Goal: Contribute content

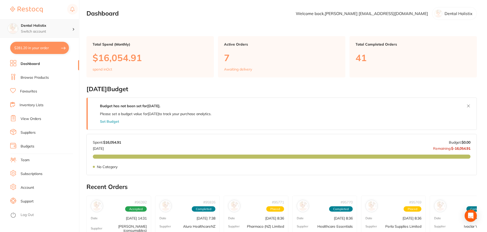
click at [74, 29] on icon at bounding box center [73, 29] width 1 height 2
click at [116, 29] on main "Dashboard Welcome back, [PERSON_NAME] [EMAIL_ADDRESS][DOMAIN_NAME] Dental Holis…" at bounding box center [286, 203] width 400 height 407
click at [40, 81] on li "Browse Products" at bounding box center [44, 78] width 69 height 8
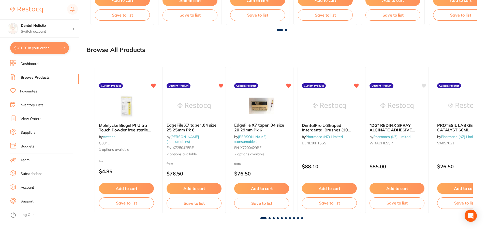
scroll to position [388, 0]
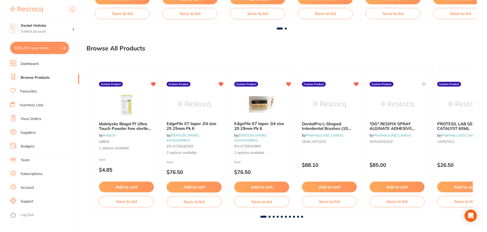
click at [270, 217] on div at bounding box center [282, 216] width 382 height 2
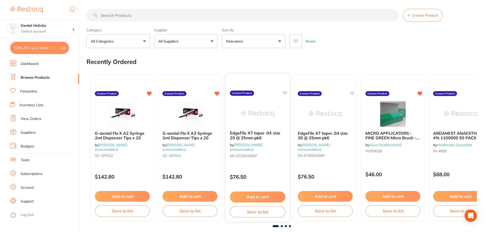
scroll to position [0, 0]
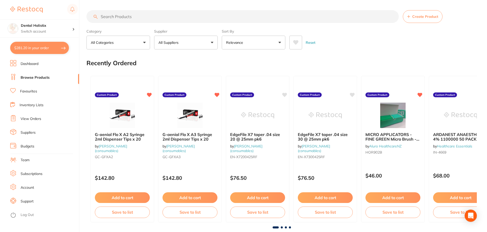
click at [432, 19] on span "Create Product" at bounding box center [425, 16] width 26 height 4
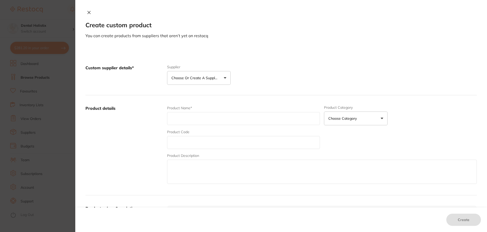
click at [223, 77] on button "Choose or create a supplier" at bounding box center [199, 78] width 64 height 14
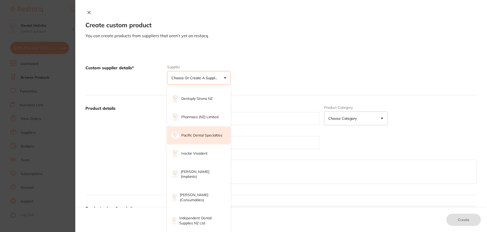
scroll to position [178, 0]
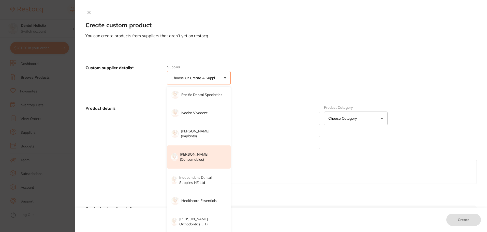
click at [212, 156] on p "[PERSON_NAME] (consumables)" at bounding box center [202, 157] width 44 height 10
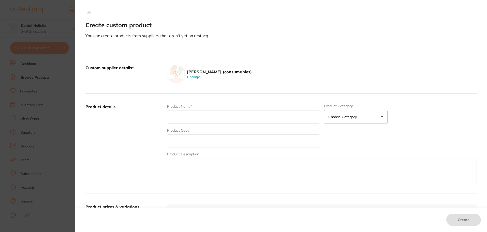
click at [224, 118] on input "text" at bounding box center [243, 116] width 153 height 13
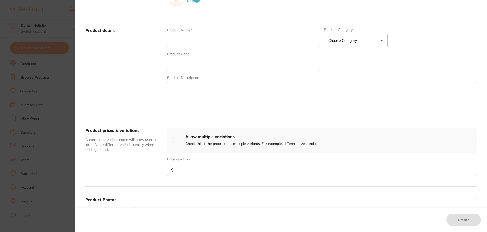
scroll to position [0, 0]
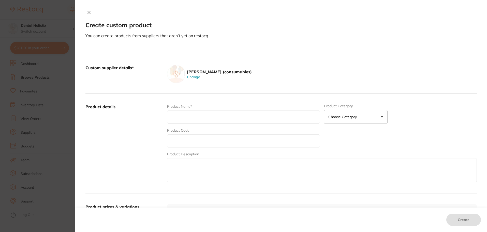
click at [87, 13] on icon at bounding box center [89, 12] width 4 height 4
